Goal: Communication & Community: Answer question/provide support

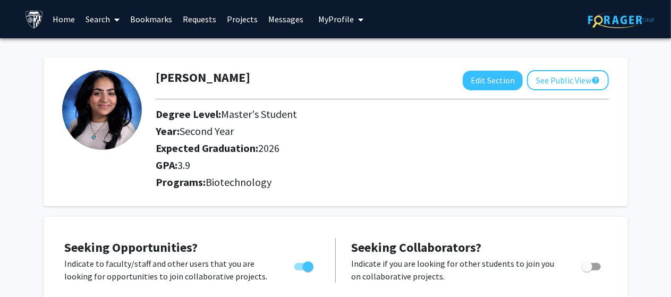
click at [279, 19] on link "Messages" at bounding box center [286, 19] width 46 height 37
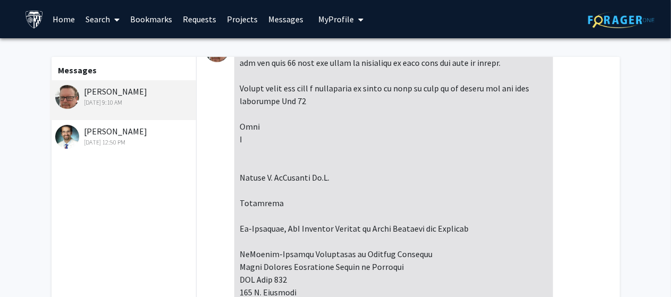
scroll to position [27, 0]
drag, startPoint x: 279, startPoint y: 177, endPoint x: 312, endPoint y: 181, distance: 33.1
click at [312, 181] on div at bounding box center [393, 299] width 319 height 521
copy div "[PERSON_NAME]"
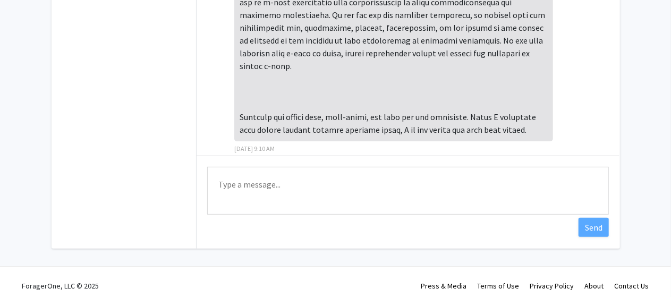
scroll to position [187, 0]
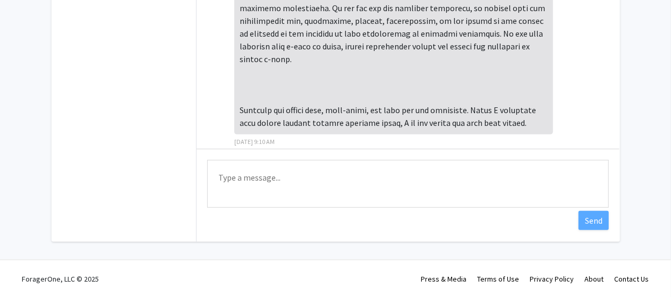
click at [449, 177] on textarea "Type a message" at bounding box center [408, 184] width 402 height 48
paste textarea "[PERSON_NAME]"
click at [397, 178] on textarea "[PERSON_NAME]" at bounding box center [408, 184] width 402 height 48
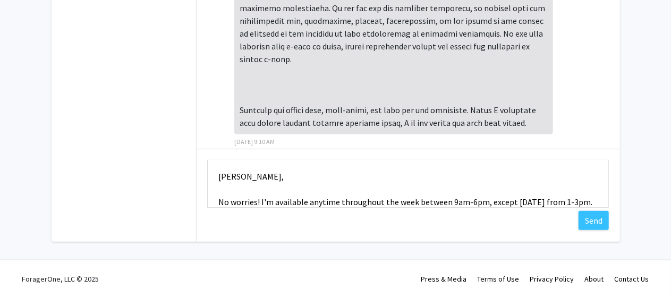
click at [454, 200] on textarea "[PERSON_NAME], No worries! I'm available anytime throughout the week between 9a…" at bounding box center [408, 184] width 402 height 48
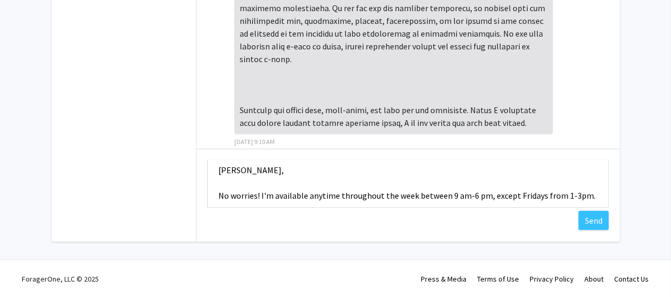
scroll to position [13, 0]
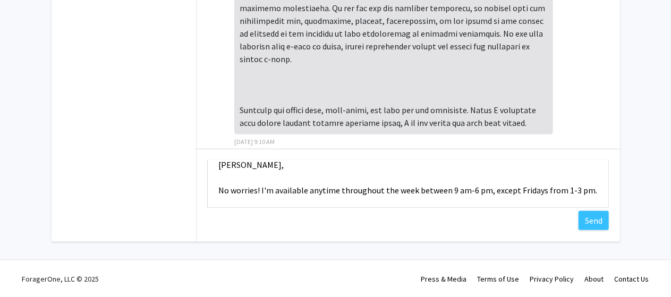
click at [592, 189] on textarea "[PERSON_NAME], No worries! I'm available anytime throughout the week between 9 …" at bounding box center [408, 184] width 402 height 48
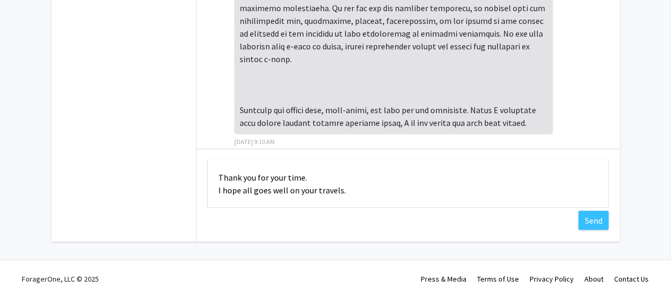
scroll to position [103, 0]
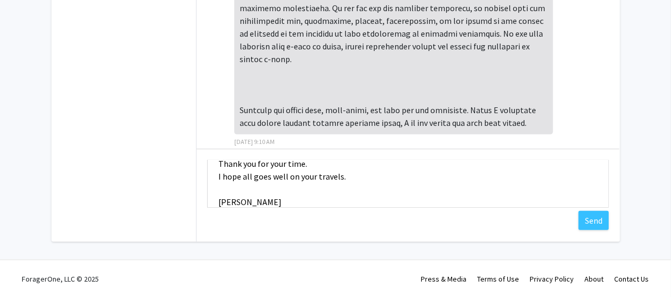
click at [519, 189] on textarea "[PERSON_NAME], No worries! I'm available anytime throughout the week between 9 …" at bounding box center [408, 184] width 402 height 48
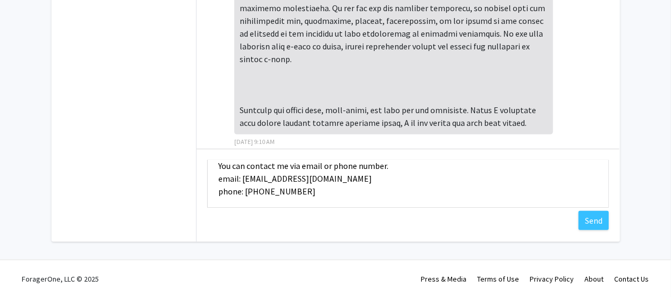
scroll to position [50, 0]
drag, startPoint x: 301, startPoint y: 190, endPoint x: 217, endPoint y: 181, distance: 85.0
click at [217, 181] on textarea "[PERSON_NAME], No worries! I'm available anytime throughout the week between 9 …" at bounding box center [408, 184] width 402 height 48
click at [369, 169] on textarea "[PERSON_NAME], No worries! I'm available anytime throughout the week between 9 …" at bounding box center [408, 184] width 402 height 48
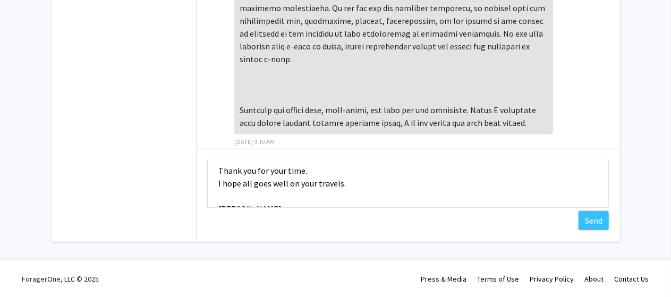
scroll to position [97, 0]
click at [325, 169] on textarea "[PERSON_NAME], No worries! I'm available anytime throughout the week between 9 …" at bounding box center [408, 184] width 402 height 48
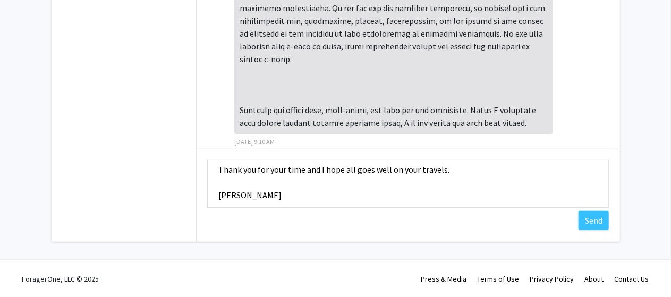
click at [322, 184] on textarea "[PERSON_NAME], No worries! I'm available anytime throughout the week between 9 …" at bounding box center [408, 184] width 402 height 48
click at [476, 185] on textarea "[PERSON_NAME], No worries! I'm available anytime throughout the week between 9 …" at bounding box center [408, 184] width 402 height 48
type textarea "[PERSON_NAME], No worries! I'm available anytime throughout the week between 9 …"
click at [588, 216] on button "Send" at bounding box center [593, 220] width 30 height 19
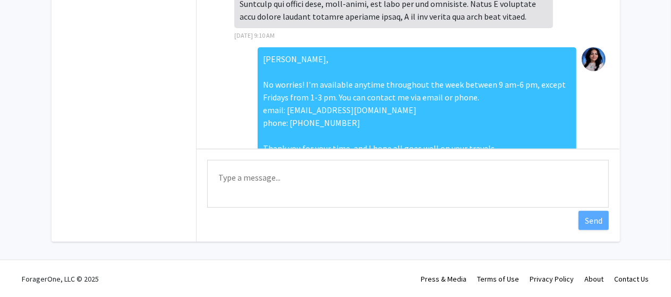
scroll to position [381, 0]
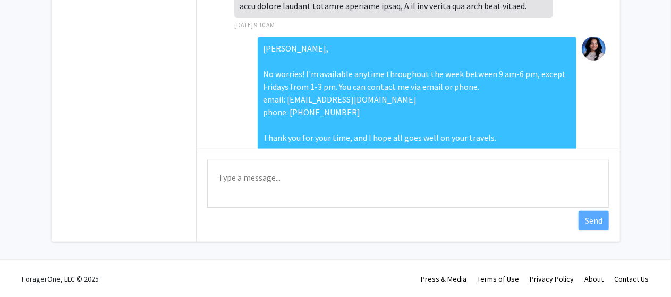
click at [167, 130] on div "Messages [PERSON_NAME] [DATE] 11:22 AM [PERSON_NAME] [DATE] 12:50 PM" at bounding box center [123, 56] width 147 height 372
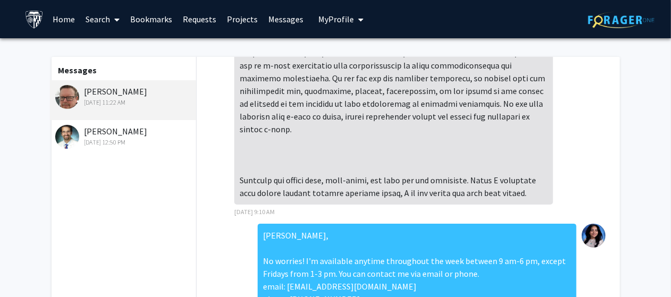
scroll to position [0, 0]
